Goal: Find specific page/section

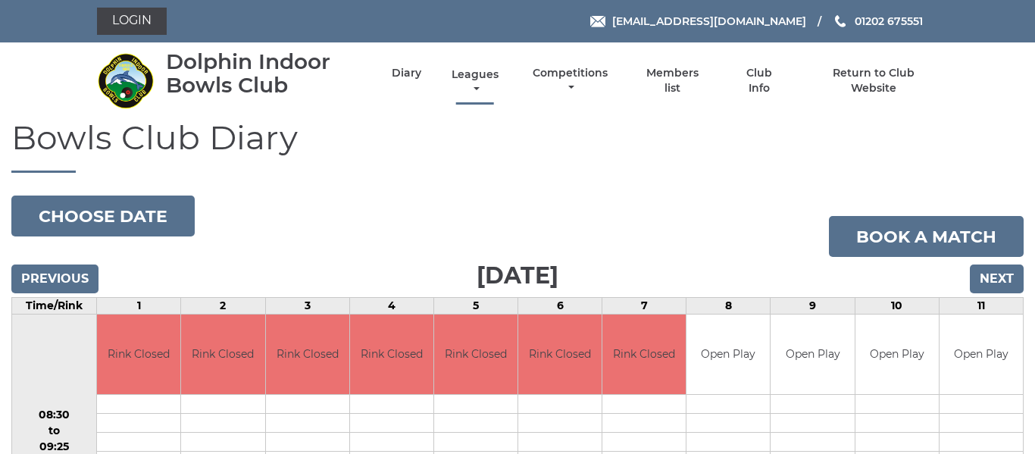
click at [480, 74] on link "Leagues" at bounding box center [475, 82] width 55 height 30
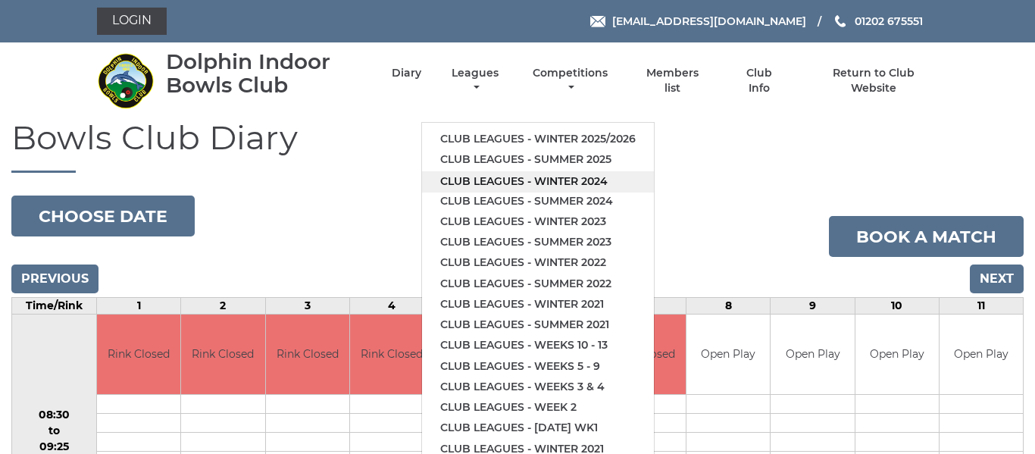
click at [497, 181] on link "Club leagues - Winter 2024" at bounding box center [538, 181] width 232 height 20
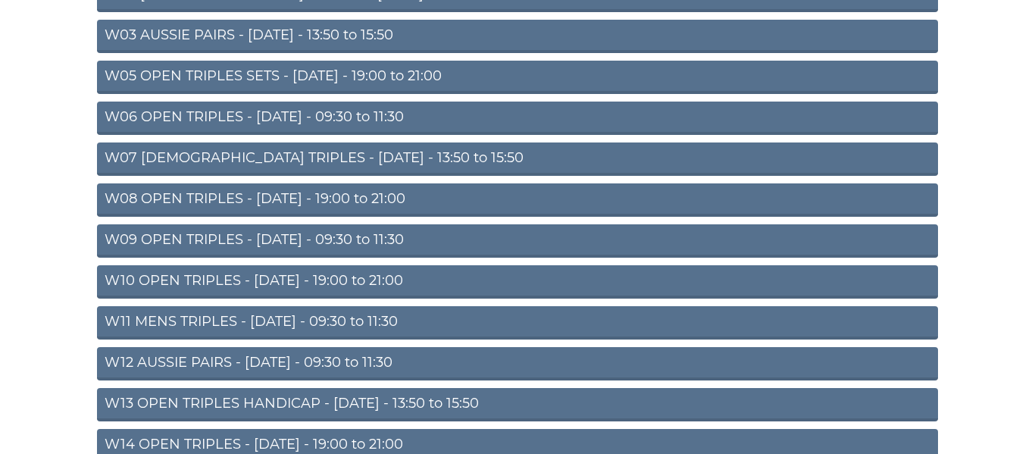
scroll to position [274, 0]
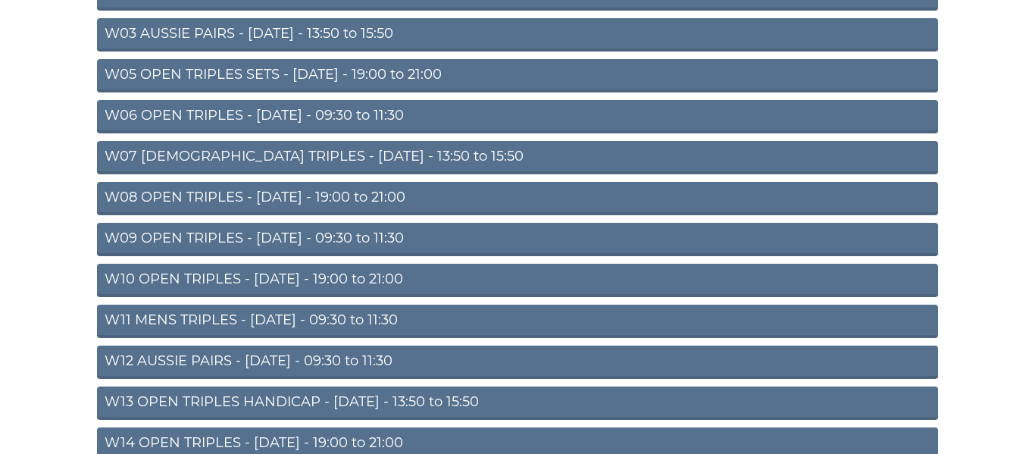
click at [368, 319] on link "W11 MENS TRIPLES - [DATE] - 09:30 to 11:30" at bounding box center [517, 321] width 841 height 33
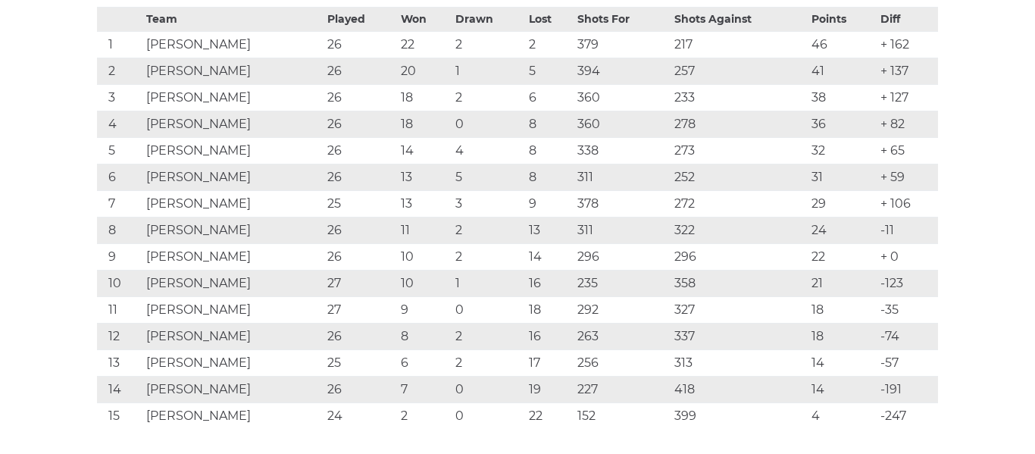
scroll to position [342, 0]
